Goal: Information Seeking & Learning: Learn about a topic

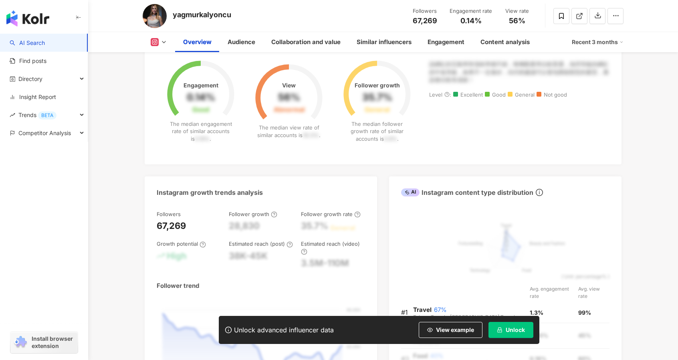
scroll to position [361, 0]
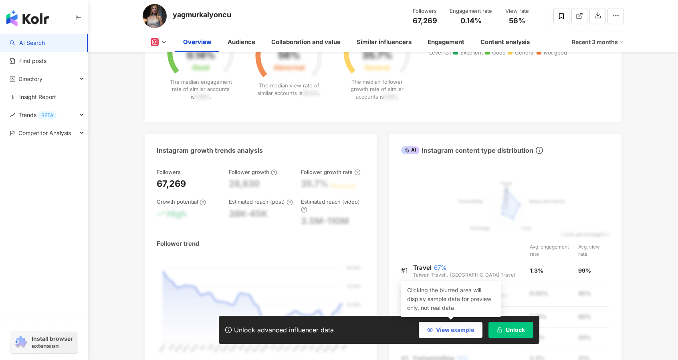
click at [461, 335] on button "View example" at bounding box center [451, 330] width 64 height 16
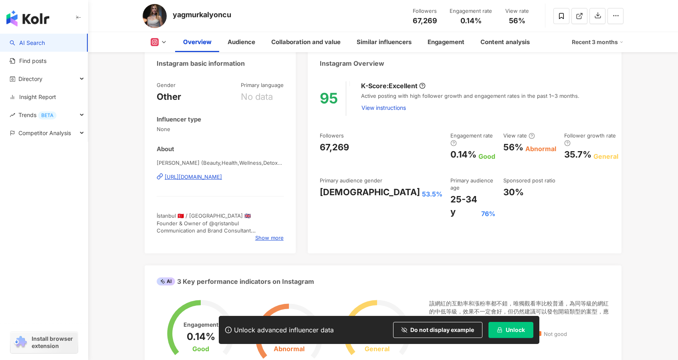
scroll to position [80, 0]
click at [422, 189] on div "53.5%" at bounding box center [432, 193] width 20 height 9
click at [351, 209] on div "95 K-Score : Excellent Active posting with high follower growth and engagement …" at bounding box center [465, 163] width 314 height 180
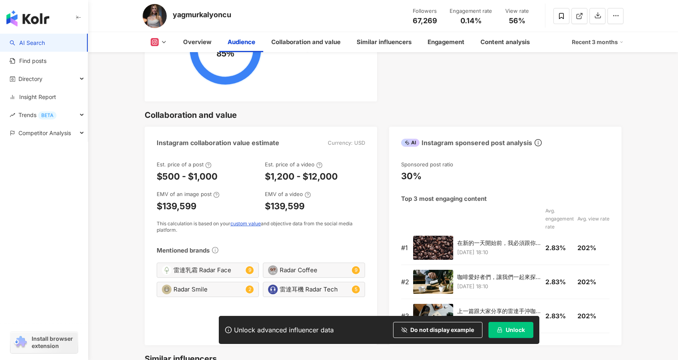
scroll to position [1203, 0]
